Goal: Find specific page/section: Find specific page/section

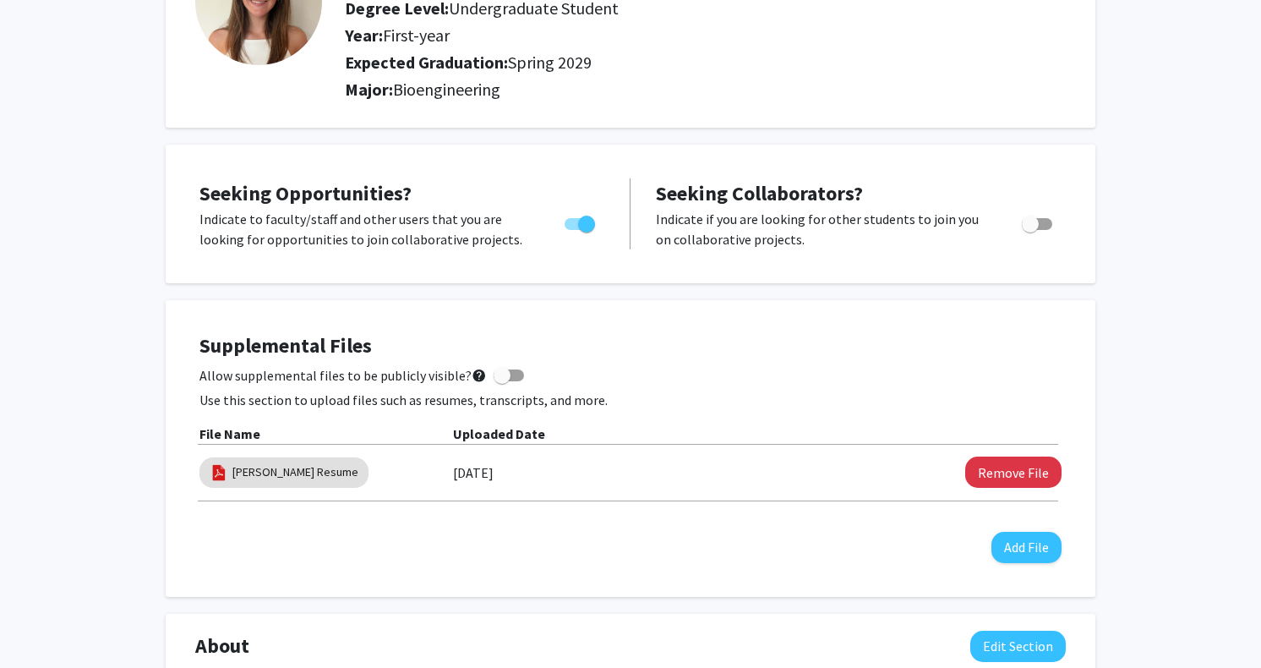
scroll to position [195, 0]
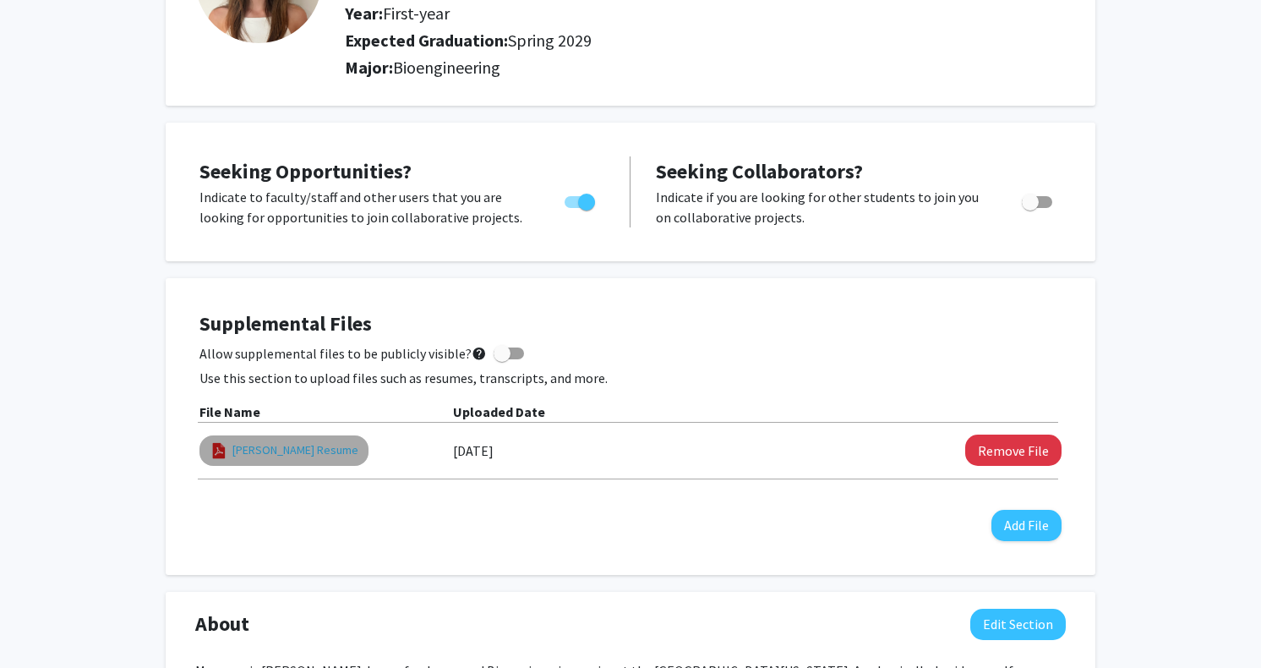
click at [303, 452] on link "[PERSON_NAME] Resume" at bounding box center [296, 450] width 126 height 18
select select "custom"
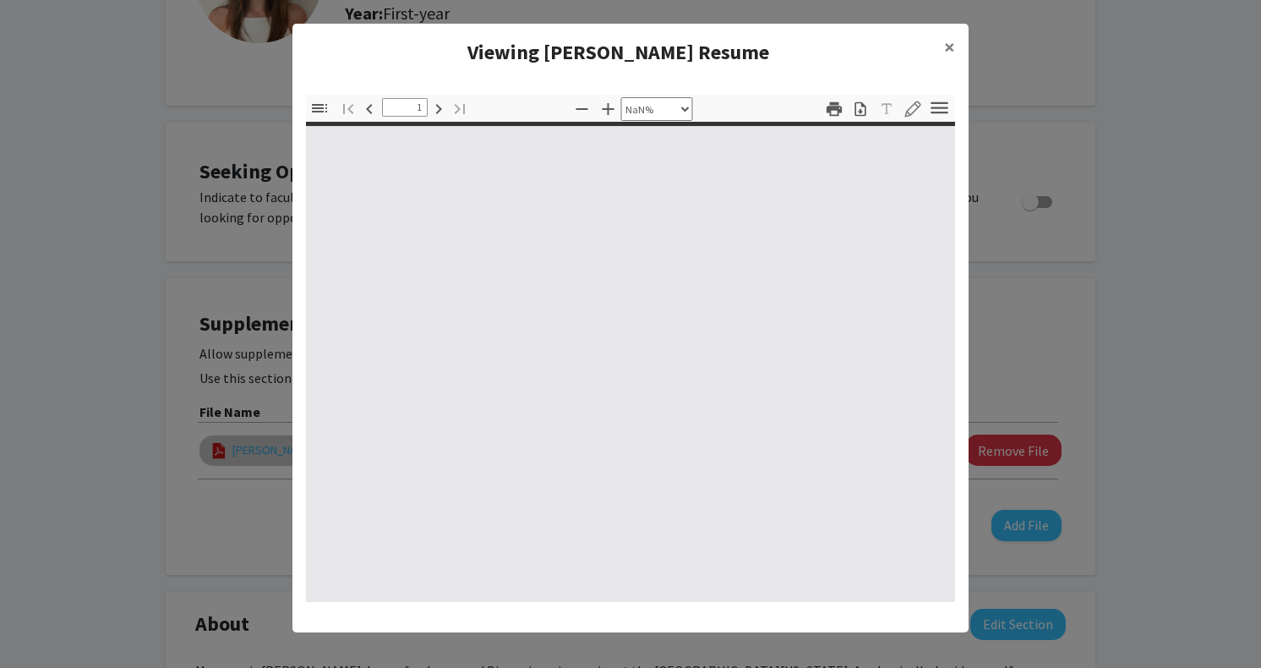
type input "0"
select select "custom"
type input "1"
select select "auto"
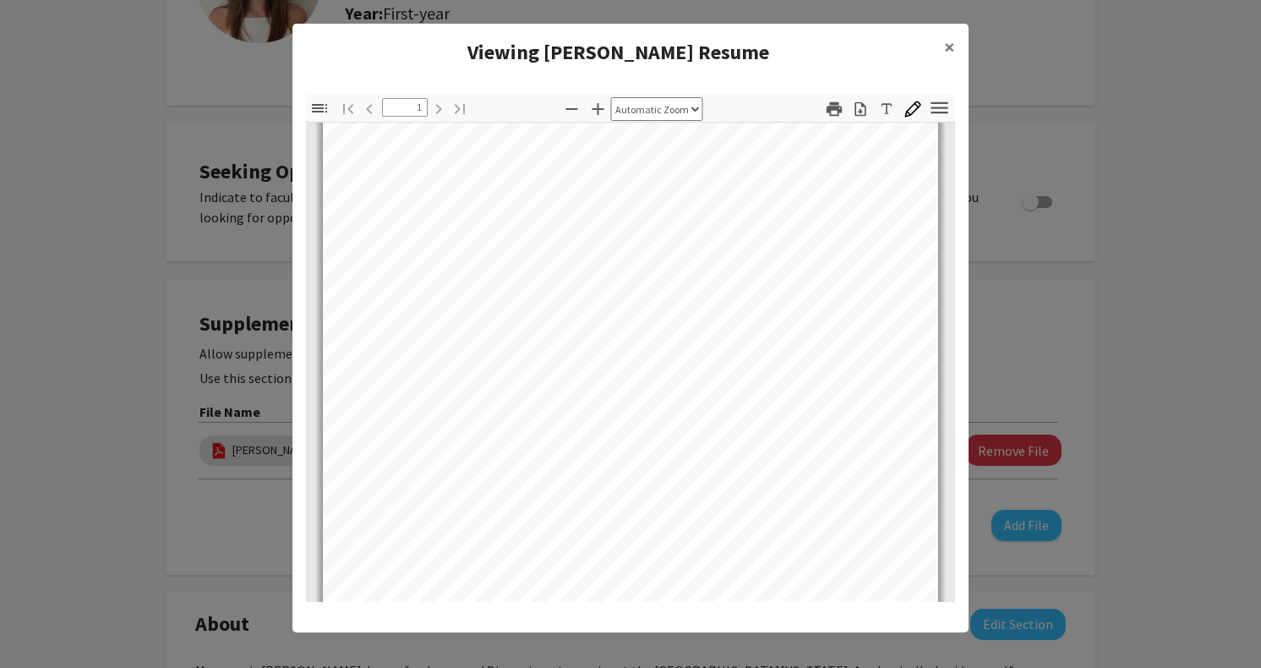
scroll to position [134, 0]
click at [945, 51] on span "×" at bounding box center [949, 47] width 11 height 26
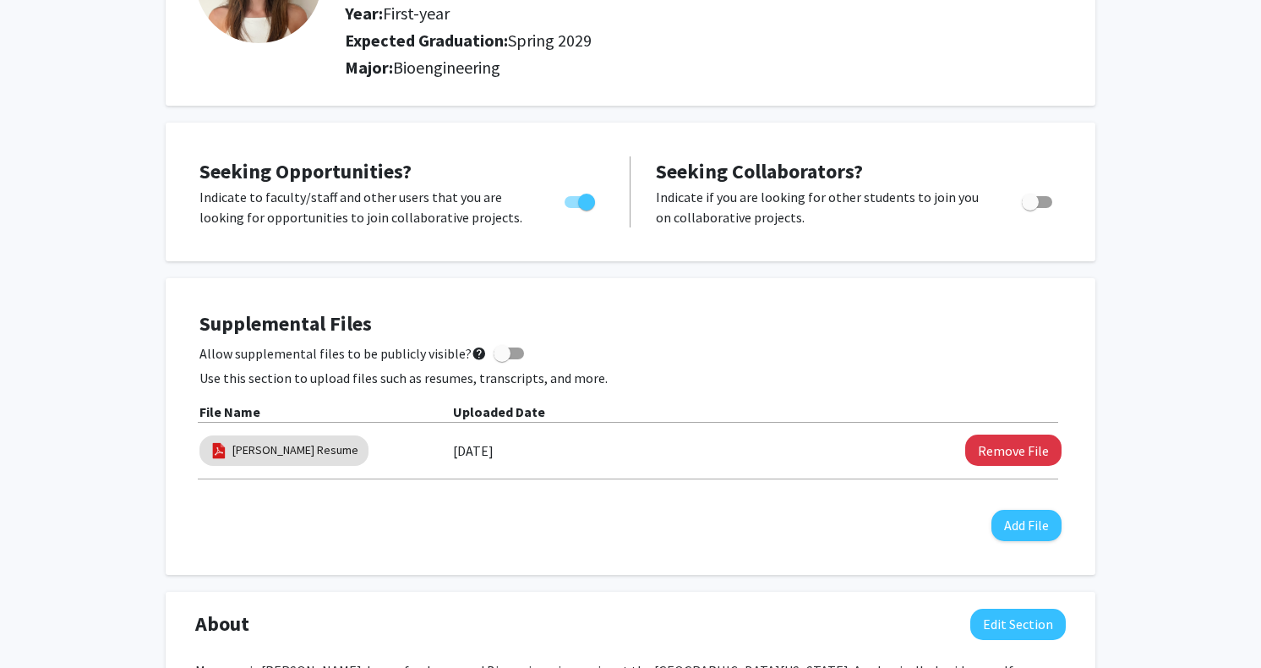
scroll to position [0, 0]
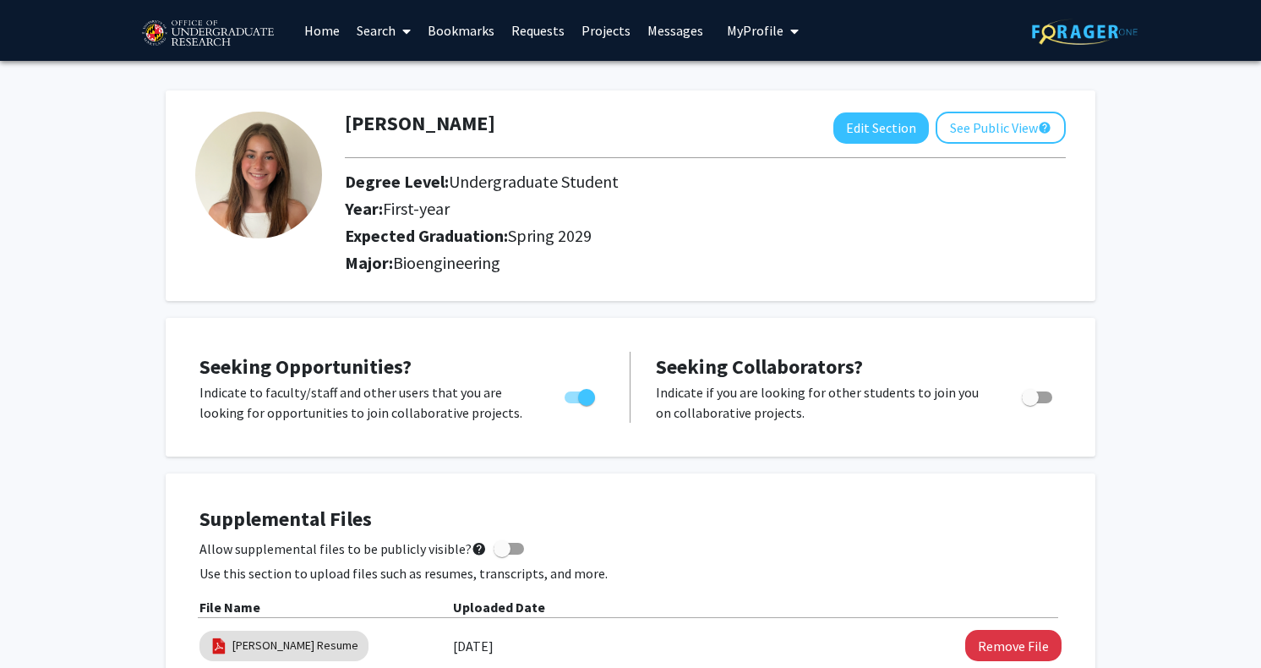
click at [320, 34] on link "Home" at bounding box center [322, 30] width 52 height 59
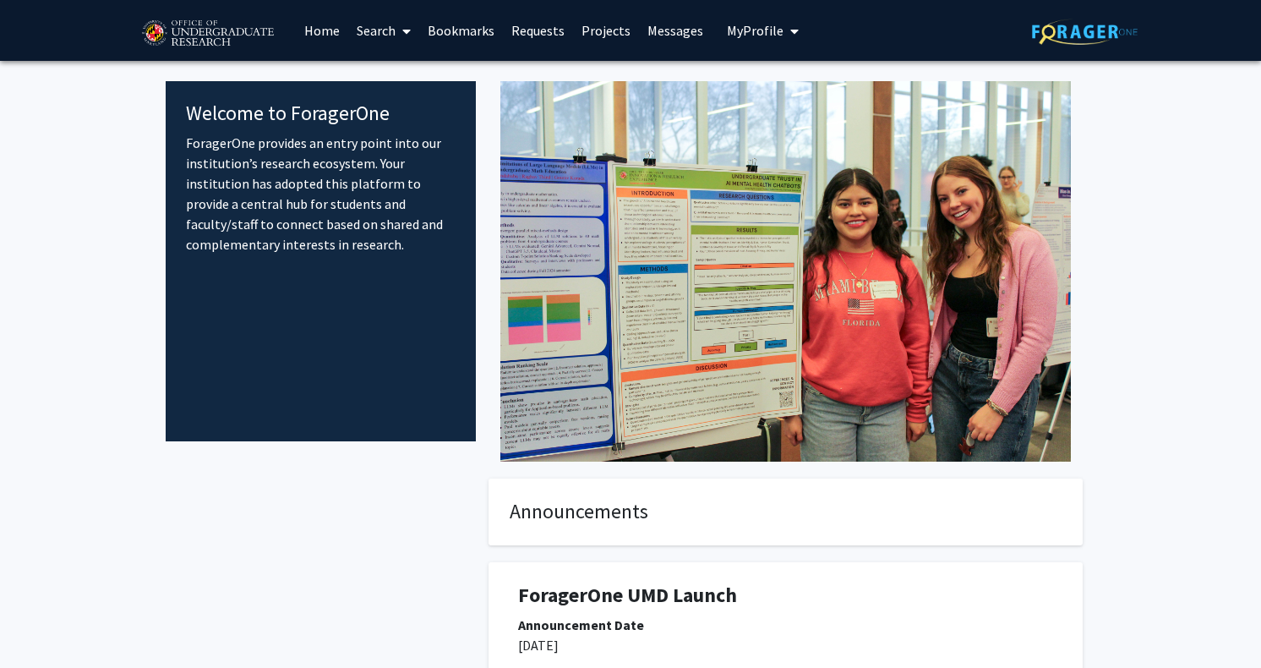
click at [761, 30] on span "My Profile" at bounding box center [755, 30] width 57 height 17
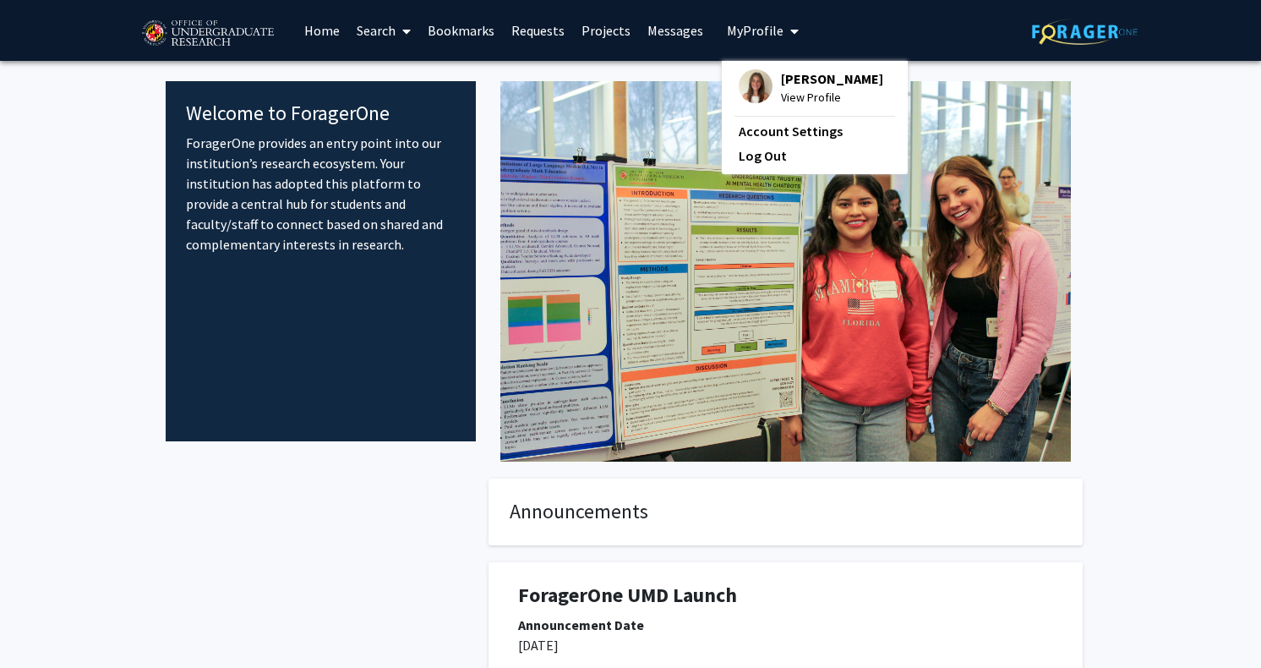
click at [763, 79] on img at bounding box center [756, 86] width 34 height 34
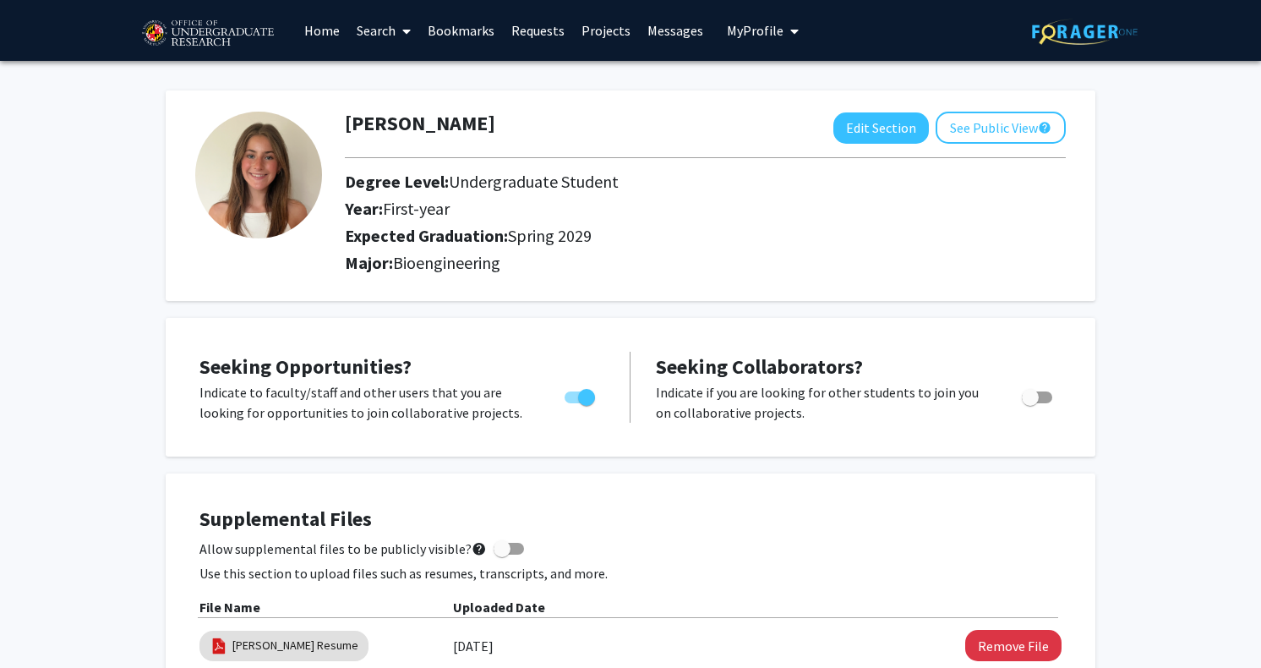
click at [374, 30] on link "Search" at bounding box center [383, 30] width 71 height 59
click at [378, 78] on span "Faculty/Staff" at bounding box center [410, 78] width 124 height 34
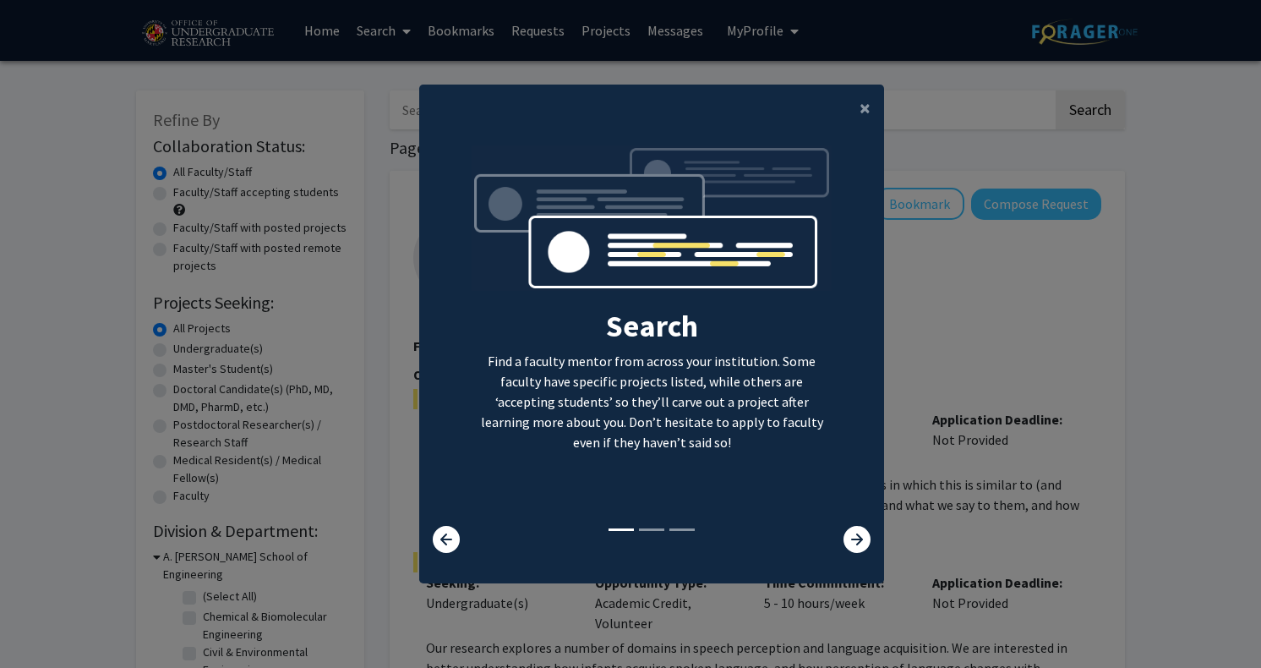
click at [841, 97] on div "×" at bounding box center [651, 108] width 465 height 47
click at [856, 101] on button "×" at bounding box center [865, 108] width 38 height 47
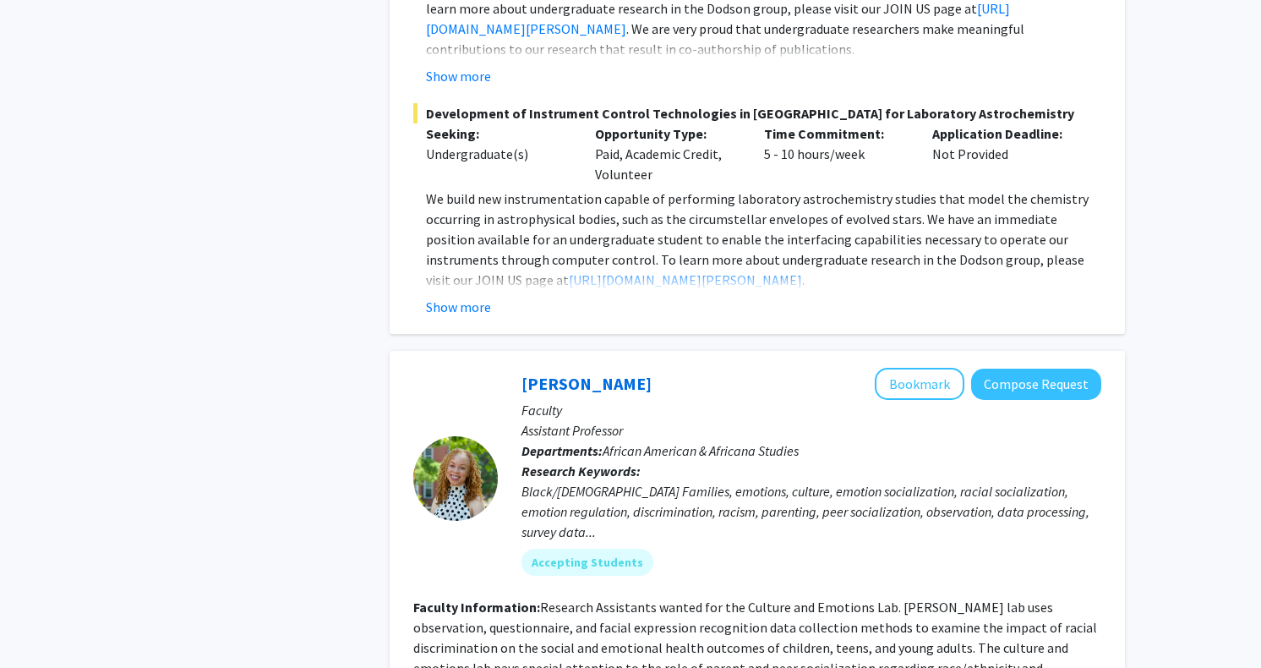
scroll to position [6706, 0]
